Goal: Obtain resource: Download file/media

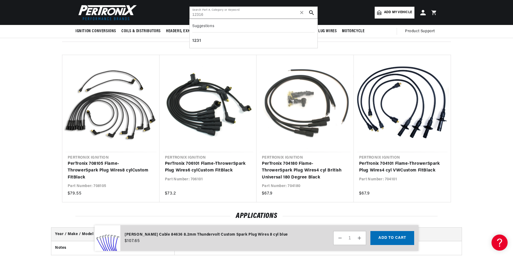
drag, startPoint x: 218, startPoint y: 15, endPoint x: 160, endPoint y: 11, distance: 58.2
click at [160, 11] on header "BETTER SEARCH RESULTS Add your vehicle's year, make, and model to find parts be…" at bounding box center [256, 12] width 389 height 25
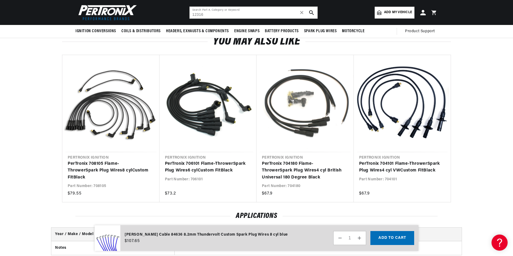
scroll to position [0, 163]
click at [249, 14] on input "12316" at bounding box center [254, 13] width 128 height 12
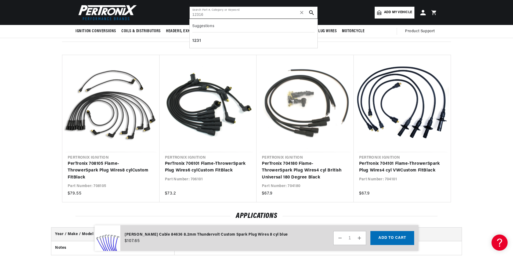
drag, startPoint x: 240, startPoint y: 15, endPoint x: 177, endPoint y: 11, distance: 63.8
click at [177, 11] on header "BETTER SEARCH RESULTS Add your vehicle's year, make, and model to find parts be…" at bounding box center [256, 12] width 389 height 25
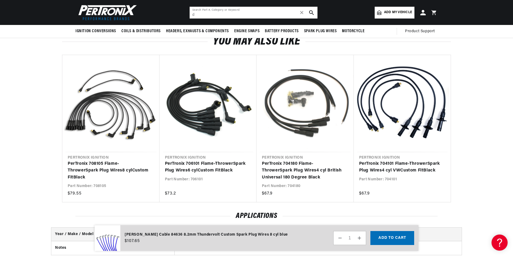
scroll to position [0, 0]
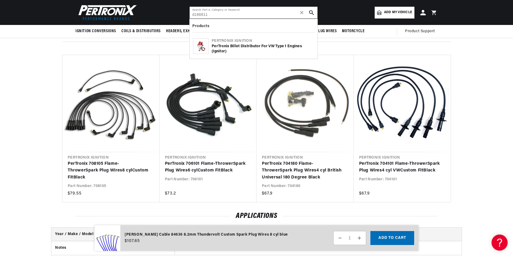
type input "d186811"
click at [227, 48] on div "PerTronix Billet Distributor for VW Type 1 Engines (Ignitor)" at bounding box center [263, 49] width 102 height 10
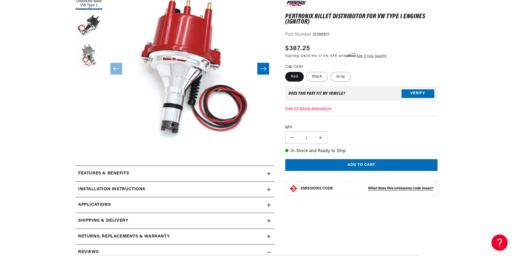
scroll to position [108, 0]
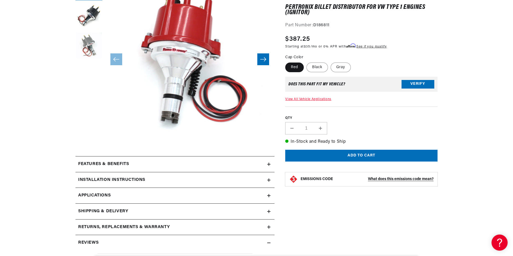
click at [117, 180] on h2 "Installation instructions" at bounding box center [111, 180] width 67 height 7
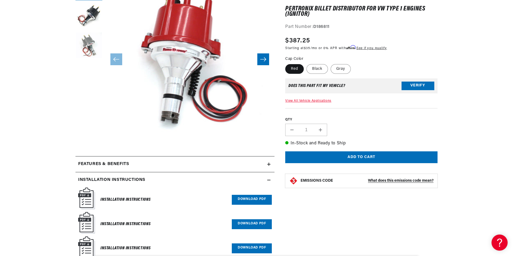
scroll to position [0, 163]
click at [257, 199] on link "Download PDF" at bounding box center [252, 200] width 40 height 10
